Goal: Transaction & Acquisition: Book appointment/travel/reservation

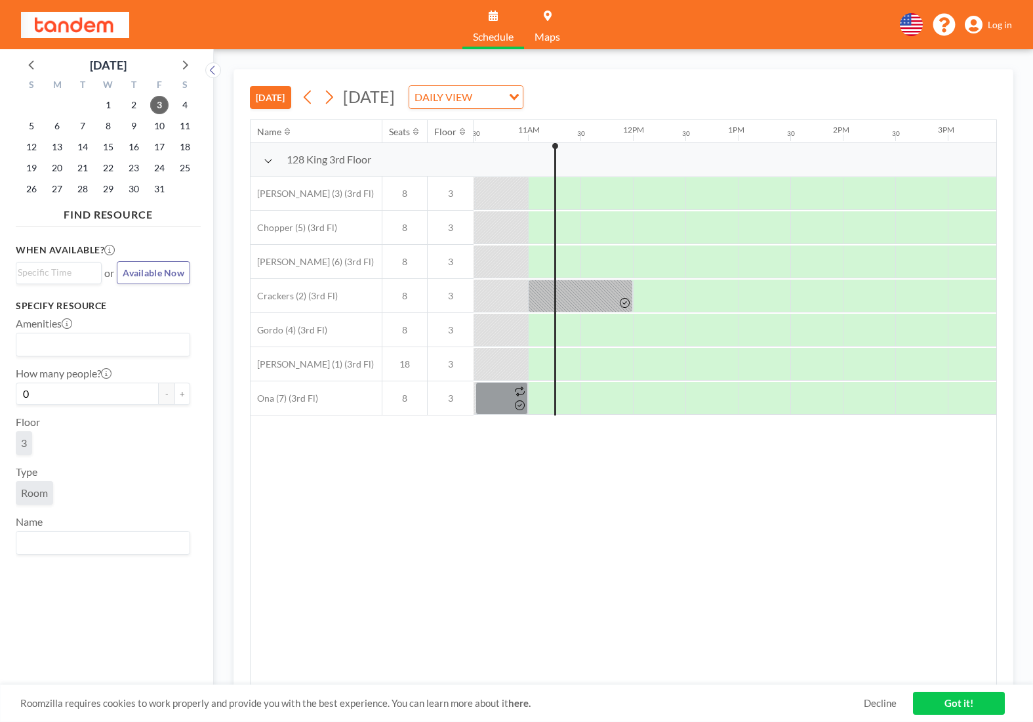
scroll to position [0, 1102]
click at [619, 405] on div at bounding box center [605, 398] width 52 height 33
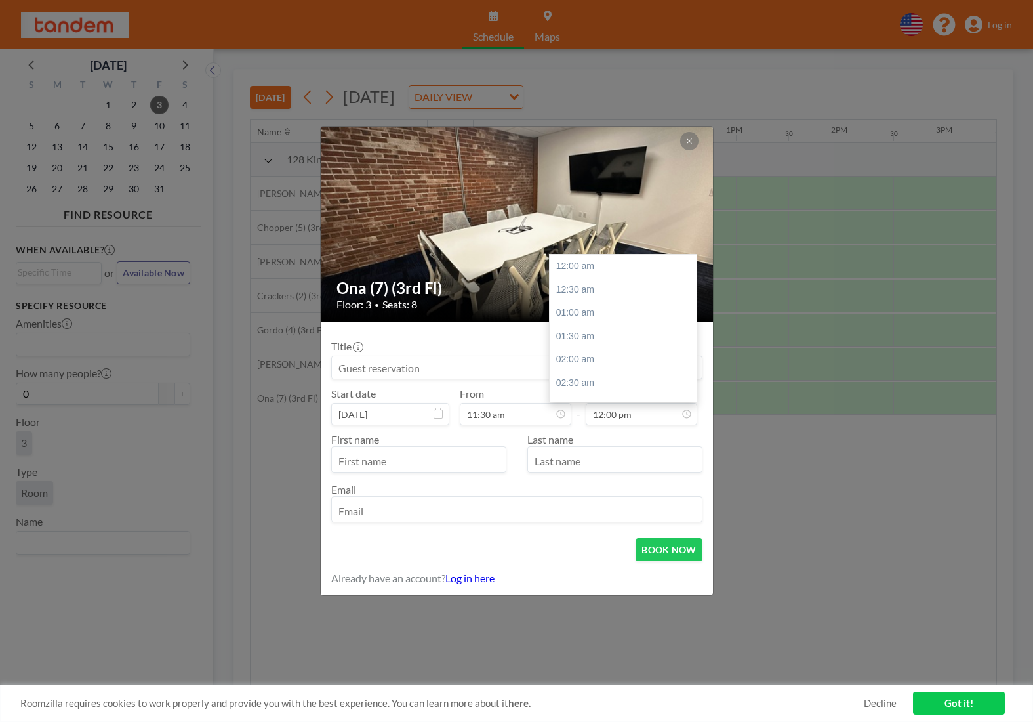
scroll to position [560, 0]
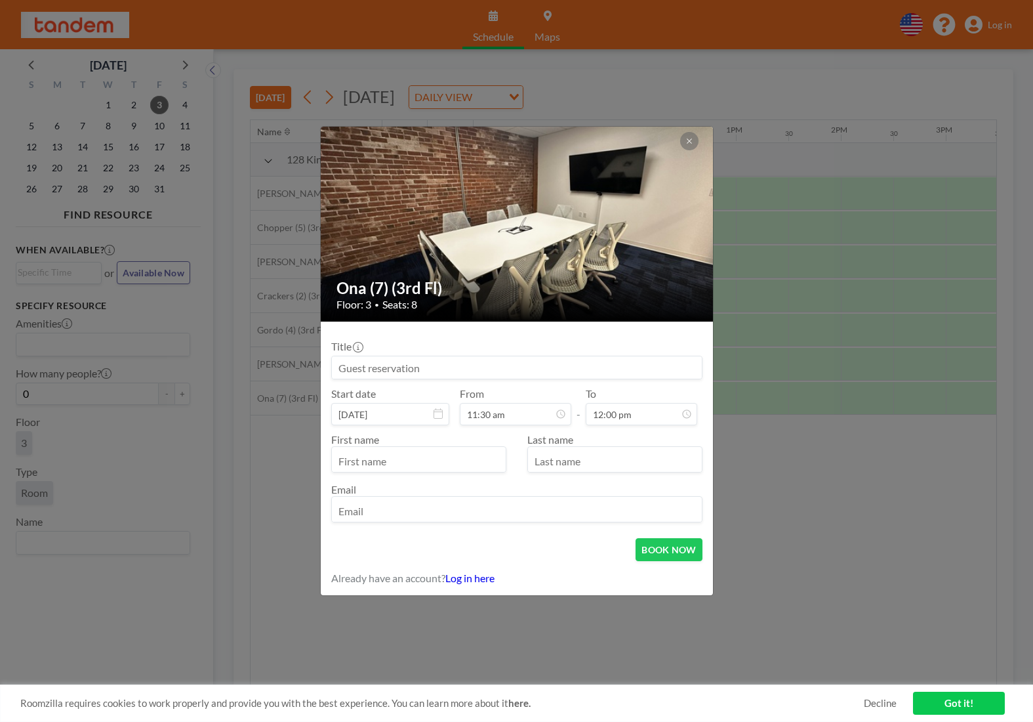
click at [451, 363] on input at bounding box center [517, 367] width 370 height 22
type input "Aviator meeting"
type input "Ankit"
type input "[DEMOGRAPHIC_DATA]"
type input "[EMAIL_ADDRESS][DOMAIN_NAME]"
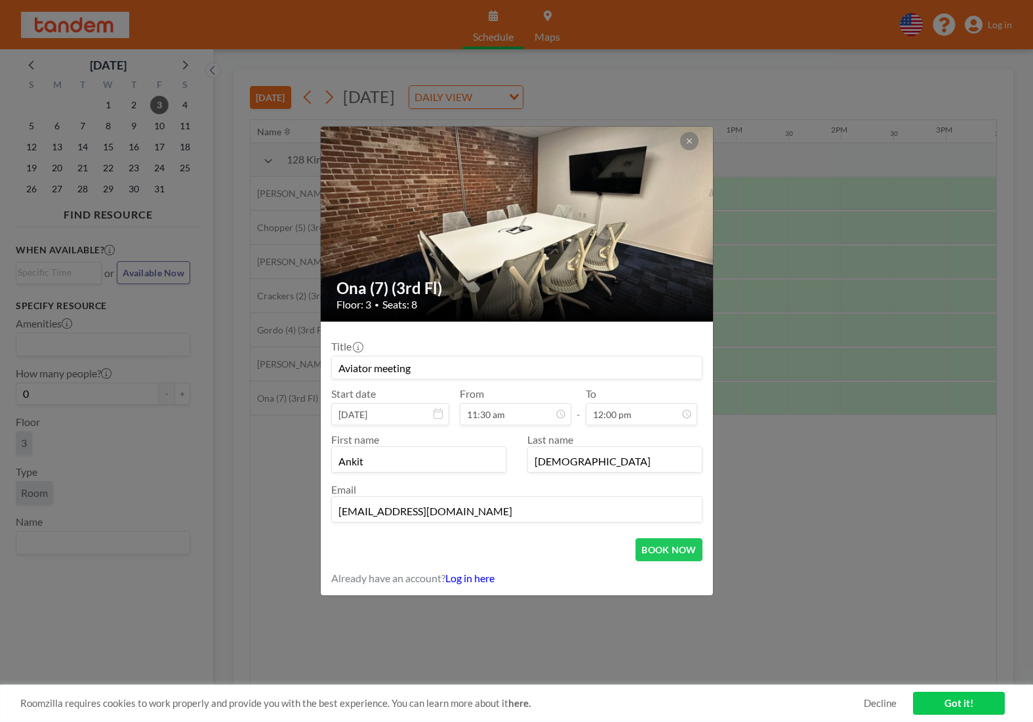
click at [728, 561] on div "Ona (7) (3rd Fl) Floor: 3 • Seats: 8 Title Aviator meeting Start date [DATE] Fr…" at bounding box center [516, 361] width 1033 height 722
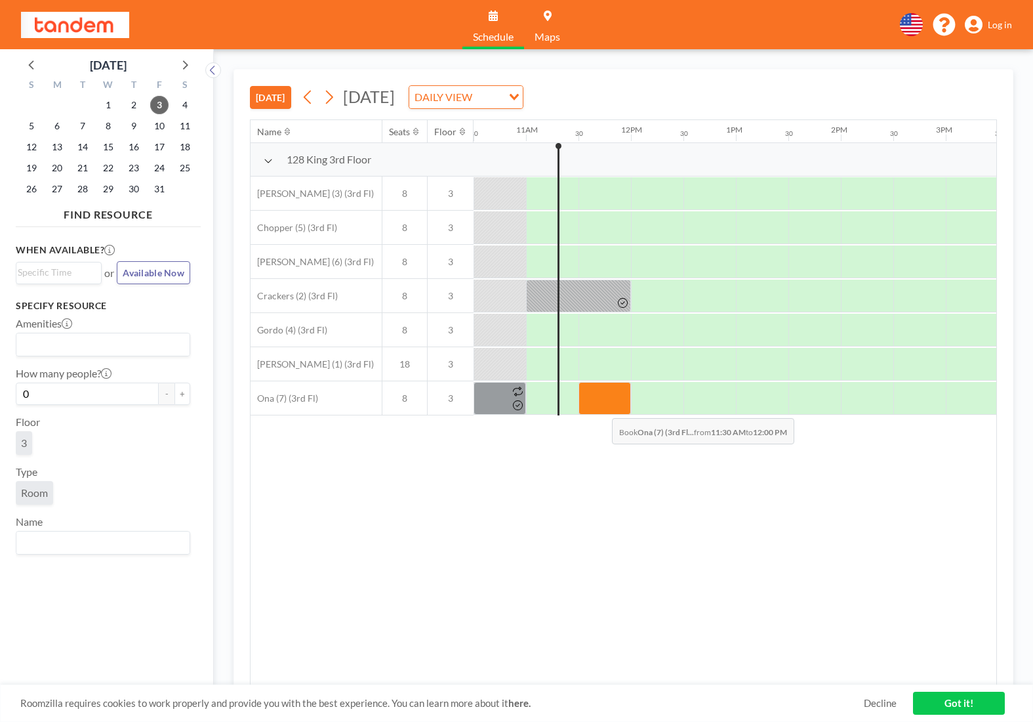
click at [602, 408] on div at bounding box center [605, 398] width 52 height 33
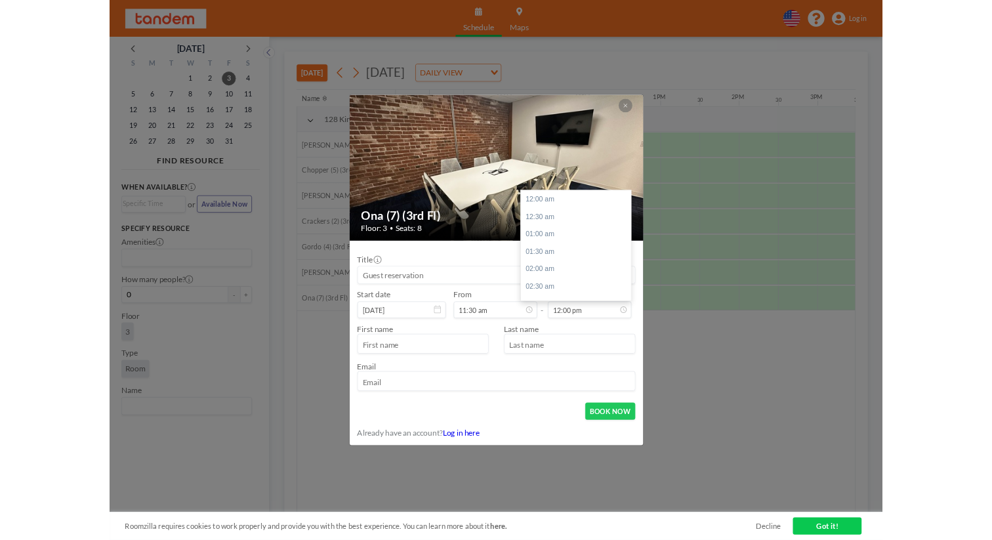
scroll to position [560, 0]
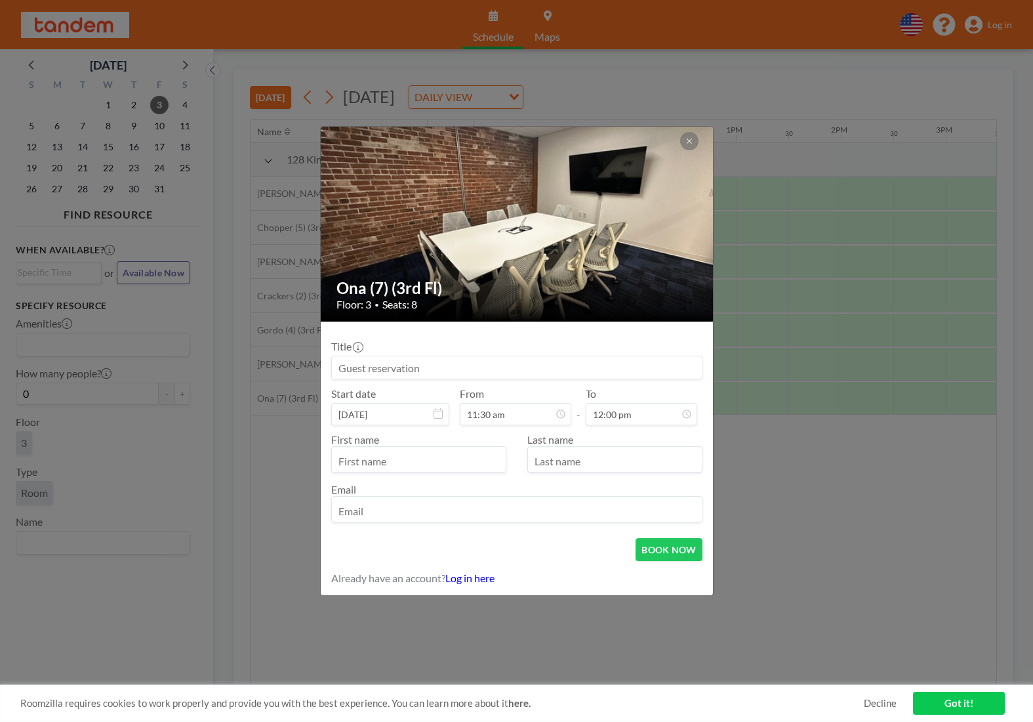
click at [422, 362] on input at bounding box center [517, 367] width 370 height 22
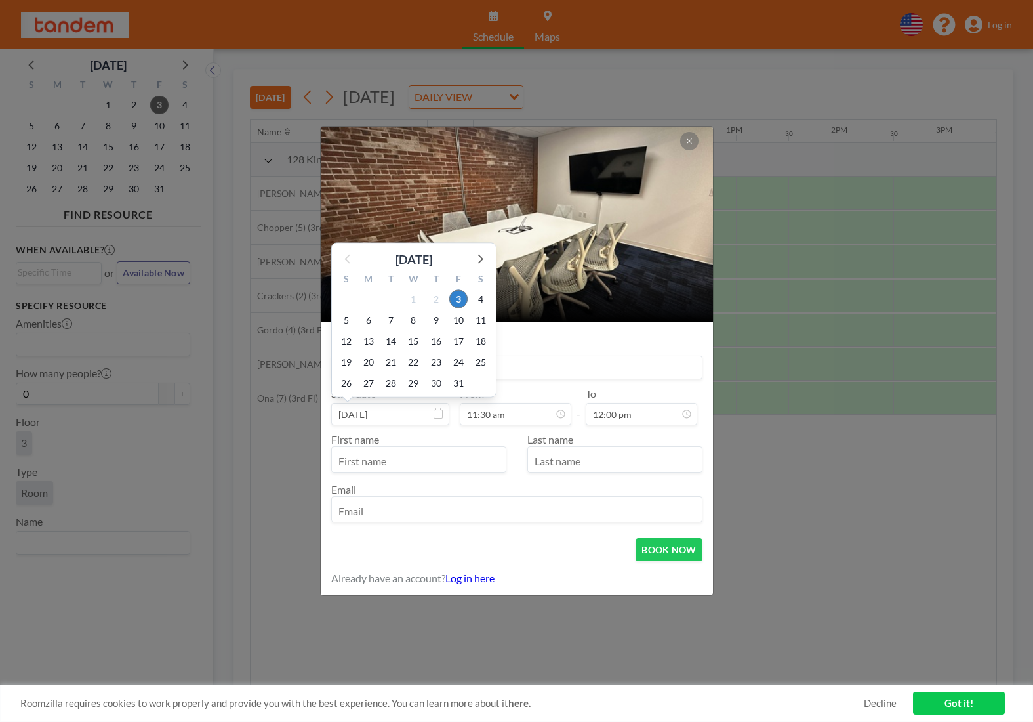
type input "Aviator meeting"
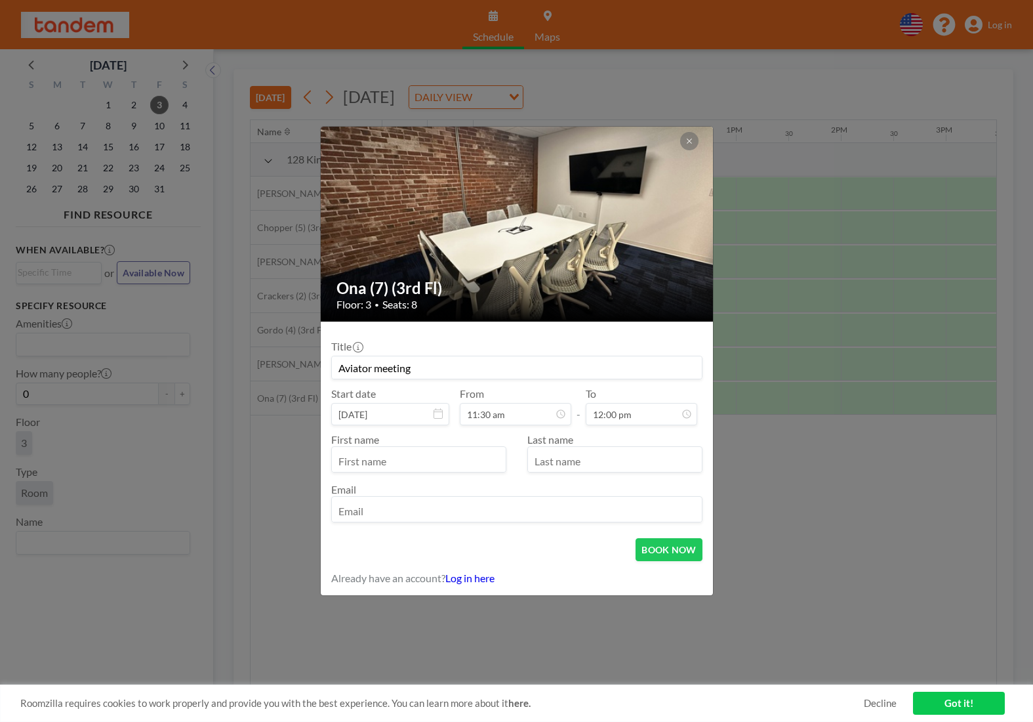
click at [389, 462] on input "text" at bounding box center [419, 460] width 174 height 22
type input "Ankit"
type input "[DEMOGRAPHIC_DATA]"
type input "[EMAIL_ADDRESS][DOMAIN_NAME]"
click at [663, 552] on button "BOOK NOW" at bounding box center [669, 549] width 66 height 23
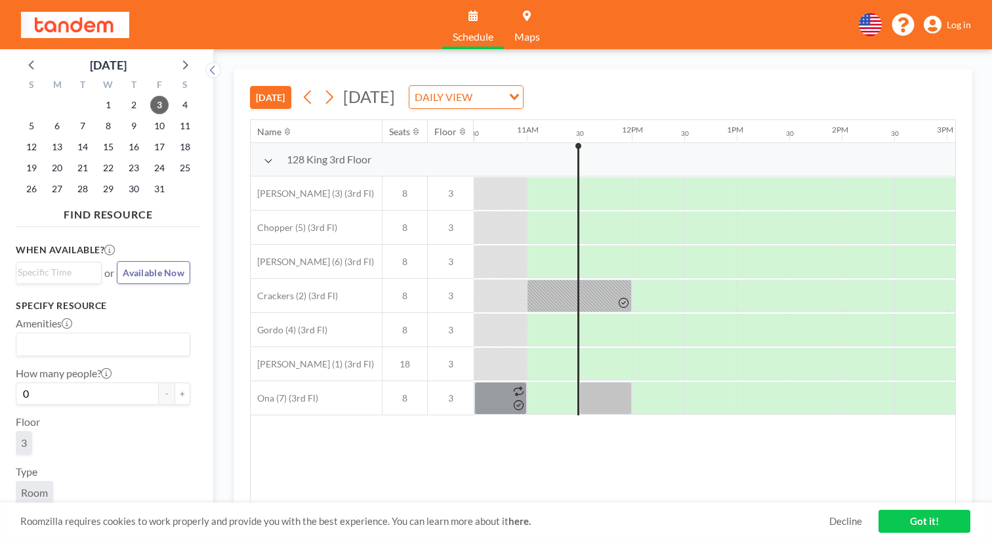
scroll to position [0, 1102]
